Goal: Use online tool/utility: Utilize a website feature to perform a specific function

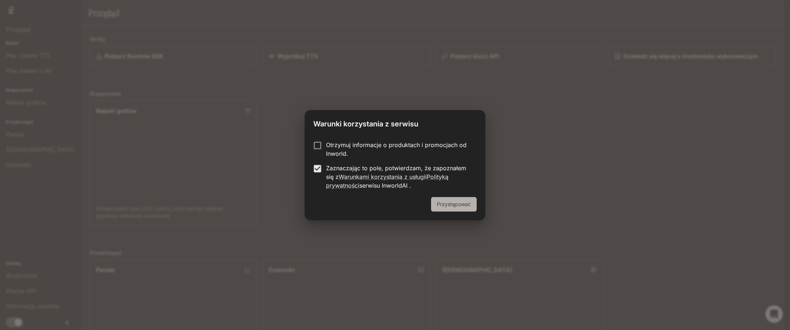
click at [454, 200] on font "Przystępować" at bounding box center [454, 204] width 34 height 9
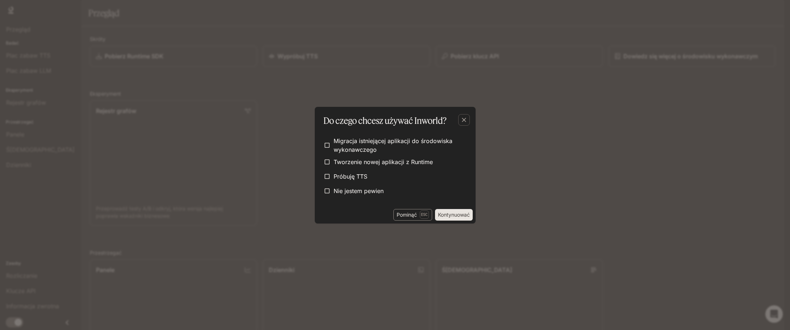
click at [417, 213] on button "Pominąć Esc" at bounding box center [413, 215] width 39 height 12
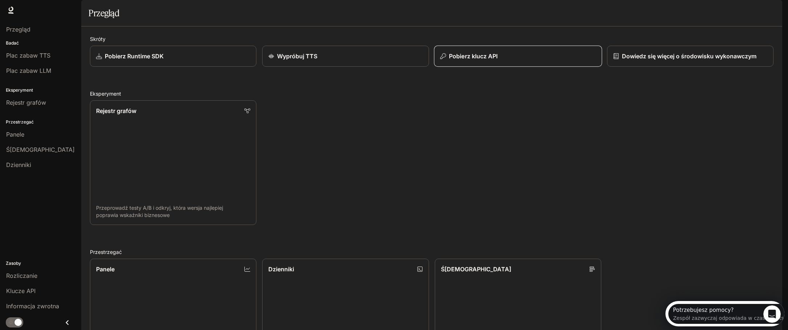
click at [475, 60] on font "Pobierz klucz API" at bounding box center [473, 56] width 49 height 7
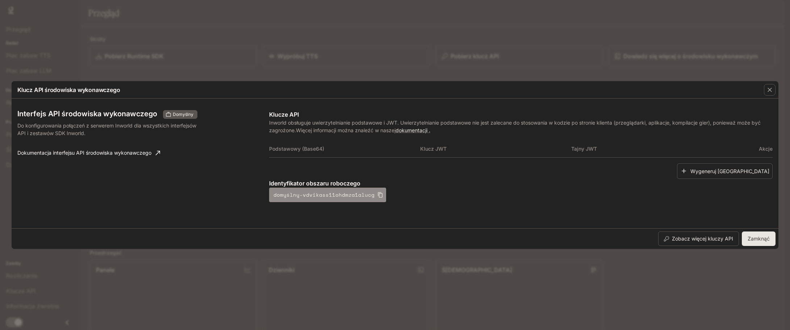
click at [378, 194] on icon "button" at bounding box center [381, 195] width 6 height 6
click at [572, 39] on div "Klucz API środowiska wykonawczego Interfejs API środowiska wykonawczego Domyśln…" at bounding box center [395, 165] width 790 height 330
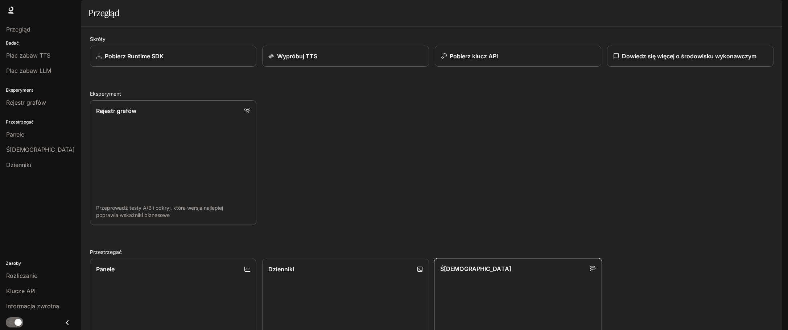
scroll to position [145, 0]
click at [26, 292] on font "Klucze API" at bounding box center [20, 290] width 29 height 7
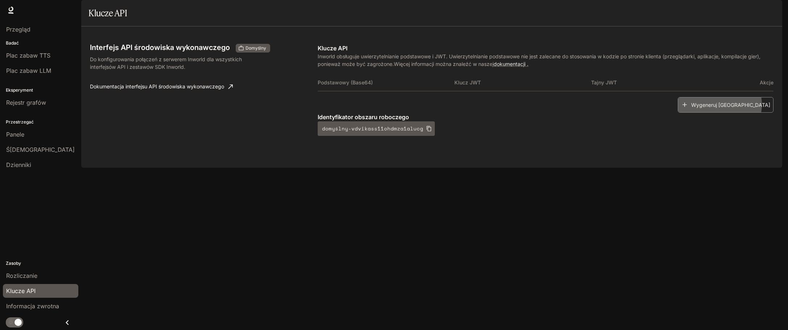
click at [744, 108] on font "Wygeneruj [GEOGRAPHIC_DATA]" at bounding box center [730, 104] width 79 height 6
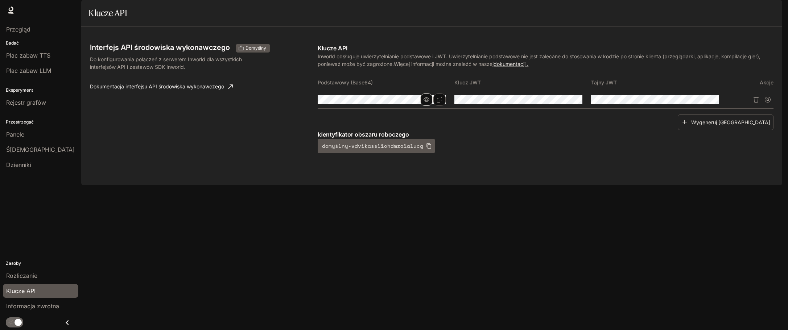
click at [424, 103] on icon "button" at bounding box center [426, 100] width 6 height 6
click at [680, 139] on p "Identyfikator obszaru roboczego" at bounding box center [545, 134] width 456 height 9
click at [573, 103] on icon "Kopiuj klucz" at bounding box center [576, 100] width 6 height 6
click at [566, 103] on icon "button" at bounding box center [563, 100] width 6 height 6
click at [0, 0] on icon "Kopiuj klucz" at bounding box center [0, 0] width 0 height 0
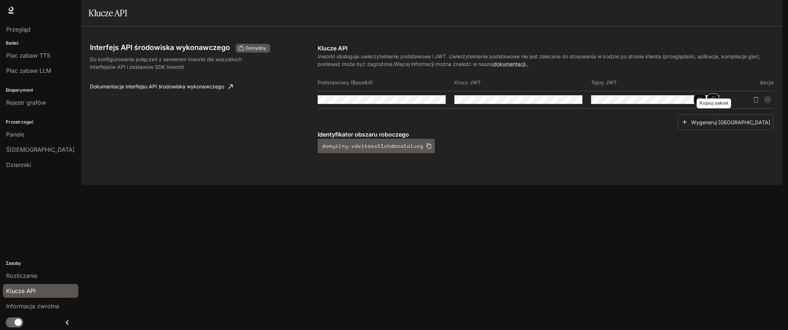
click at [707, 106] on button "Kopiuj sekret" at bounding box center [712, 100] width 12 height 12
click at [36, 54] on font "Plac zabaw TTS" at bounding box center [28, 55] width 44 height 7
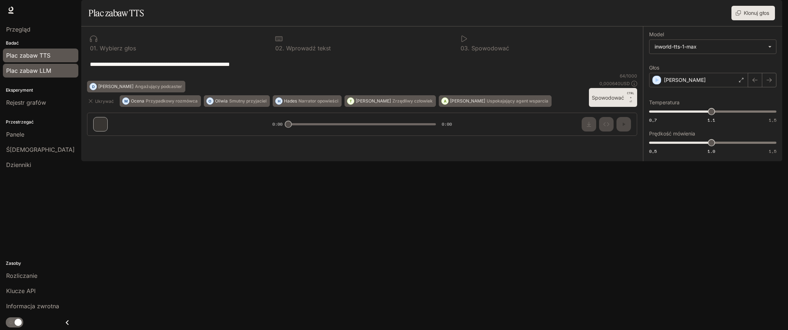
click at [31, 69] on font "Plac zabaw LLM" at bounding box center [28, 70] width 45 height 7
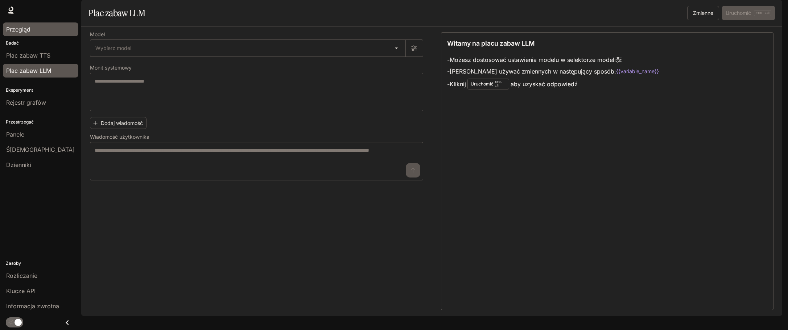
click at [19, 28] on font "Przegląd" at bounding box center [18, 29] width 24 height 7
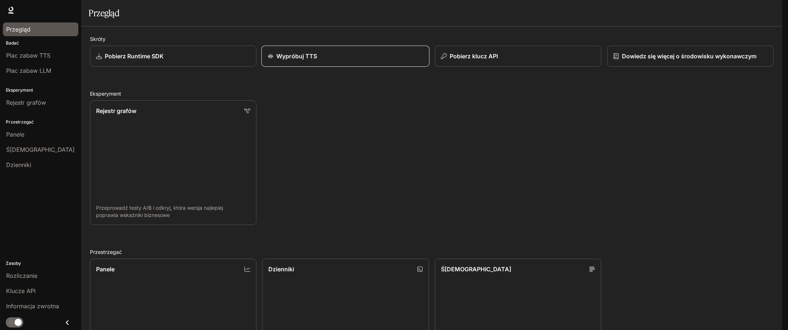
click at [295, 60] on font "Wypróbuj TTS" at bounding box center [296, 56] width 41 height 7
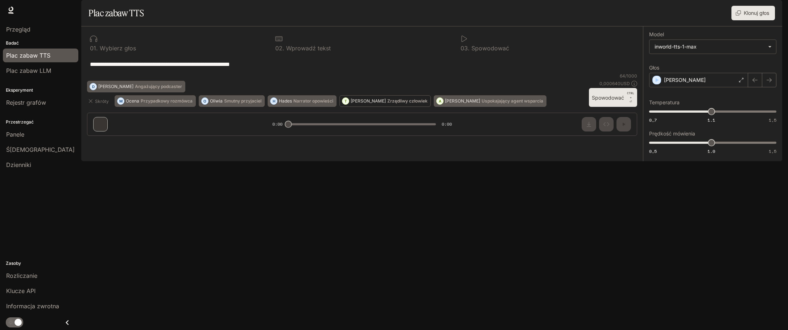
click at [388, 104] on font "Zrzędliwy człowiek" at bounding box center [407, 100] width 40 height 5
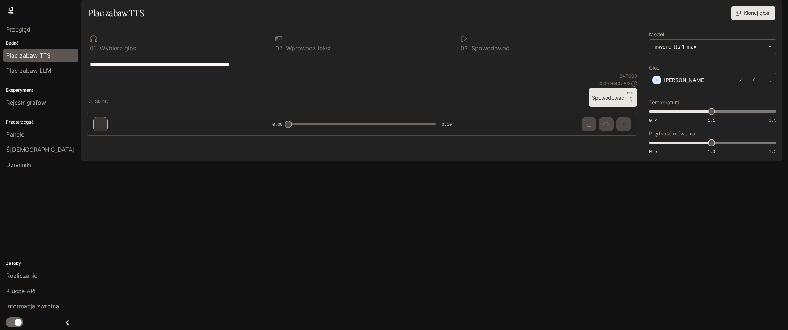
type textarea "**********"
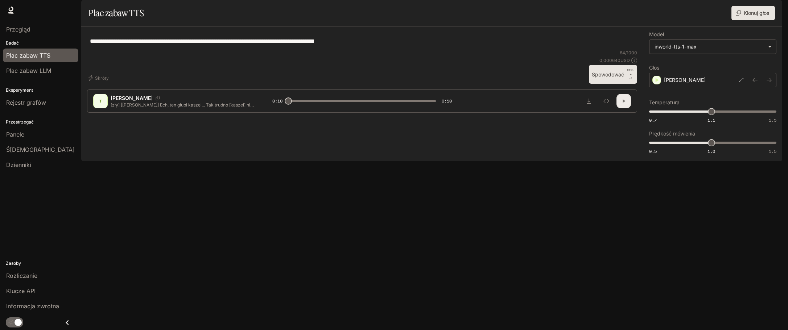
click at [620, 104] on icon "button" at bounding box center [623, 101] width 6 height 6
type input "***"
